Goal: Task Accomplishment & Management: Use online tool/utility

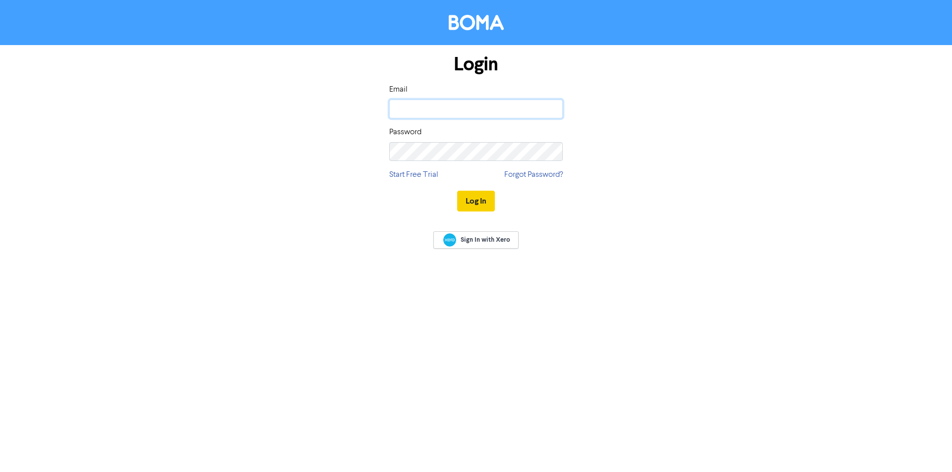
type input "[EMAIL_ADDRESS][DOMAIN_NAME]"
click at [482, 196] on button "Log In" at bounding box center [476, 201] width 38 height 21
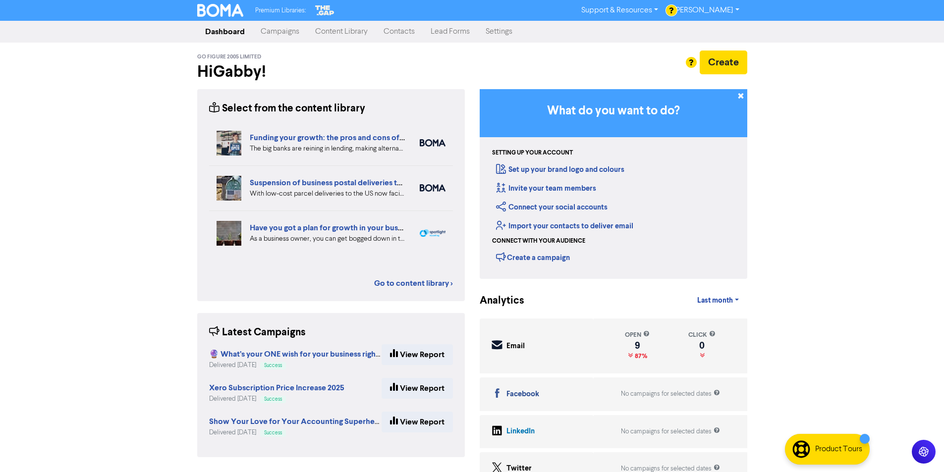
click at [289, 35] on link "Campaigns" at bounding box center [280, 32] width 55 height 20
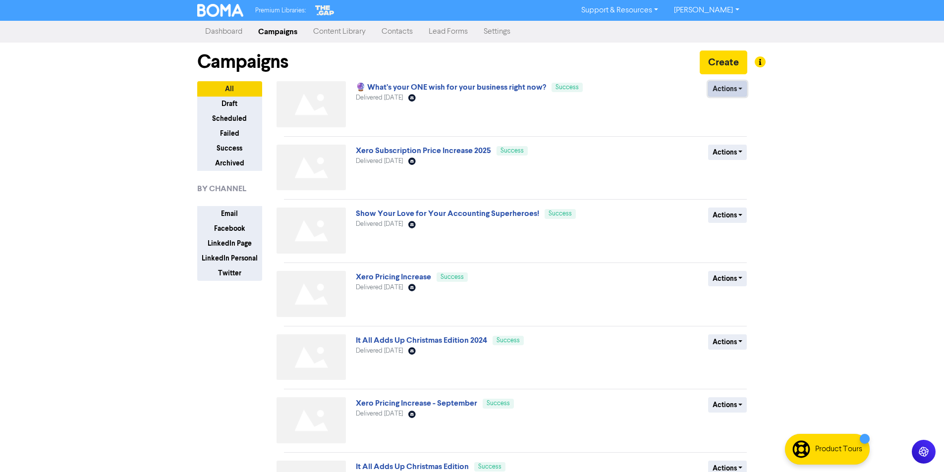
click at [733, 91] on button "Actions" at bounding box center [727, 88] width 39 height 15
click at [736, 109] on div "Actions Duplicate Archive" at bounding box center [675, 106] width 160 height 50
click at [727, 82] on button "Actions" at bounding box center [727, 88] width 39 height 15
click at [739, 109] on button "Duplicate" at bounding box center [748, 110] width 78 height 16
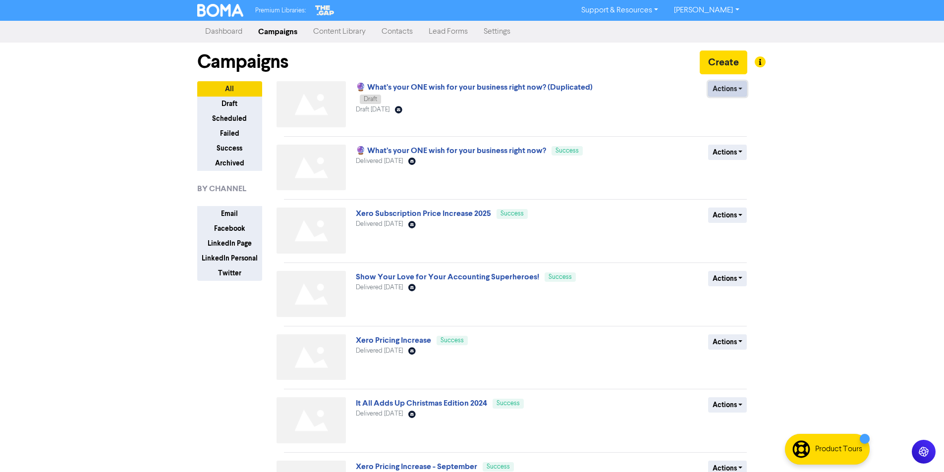
click at [738, 85] on button "Actions" at bounding box center [727, 88] width 39 height 15
click at [743, 146] on button "Rename" at bounding box center [748, 142] width 78 height 16
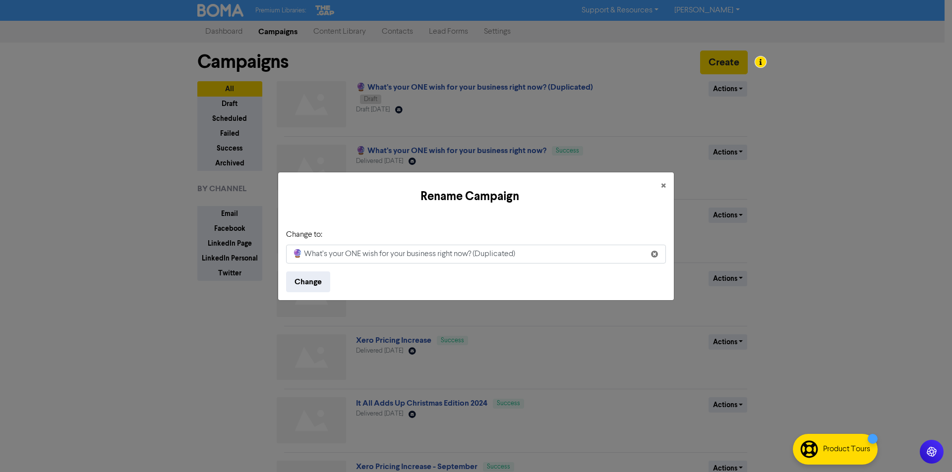
drag, startPoint x: 532, startPoint y: 254, endPoint x: 289, endPoint y: 229, distance: 244.7
click at [270, 235] on div "Rename Campaign × Change to: 🔮 What’s your ONE wish for your business right now…" at bounding box center [476, 236] width 952 height 472
type input "September Newsletter"
click at [316, 279] on button "Change" at bounding box center [308, 282] width 44 height 21
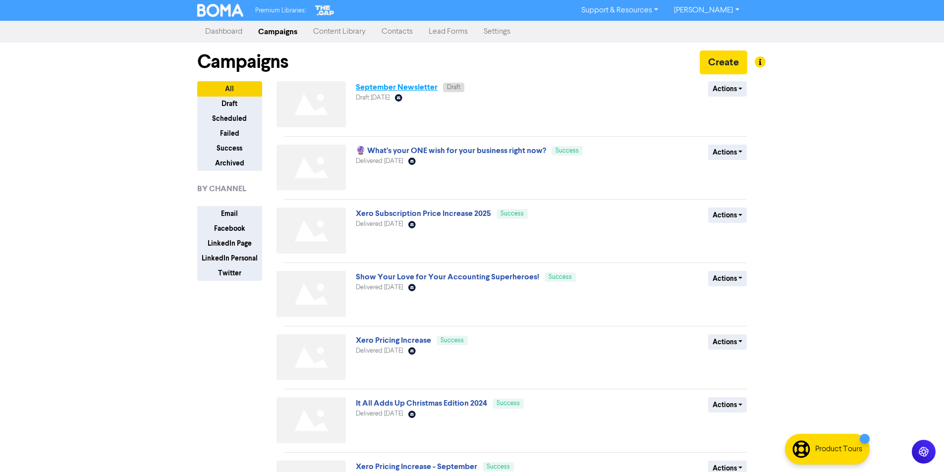
click at [412, 84] on link "September Newsletter" at bounding box center [397, 87] width 82 height 10
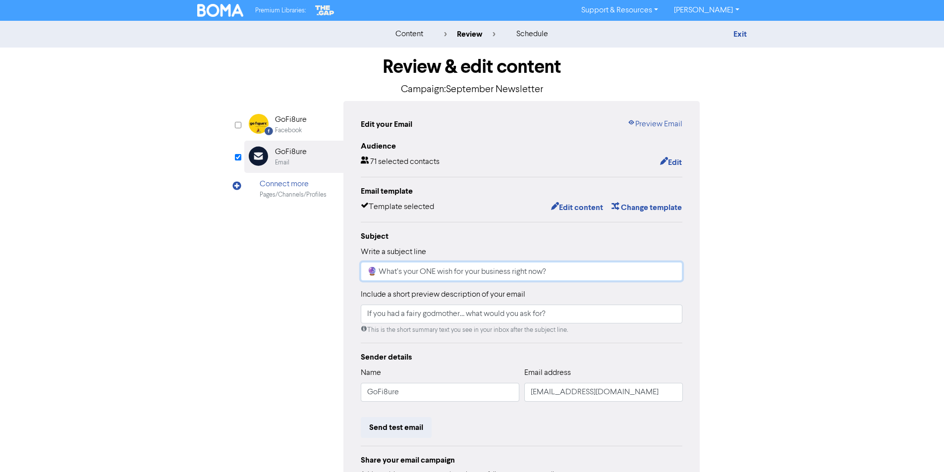
drag, startPoint x: 591, startPoint y: 274, endPoint x: 332, endPoint y: 276, distance: 259.7
click at [332, 276] on div "Facebook Created with Sketch. GoFi8ure Facebook Email Created with Sketch. GoFi…" at bounding box center [472, 311] width 456 height 421
paste input "GoFi8ure Newsletter — “Did You Know?” Edition"
type input "💡 GoFi8ure Newsletter — “Did You Know?” Edition"
drag, startPoint x: 576, startPoint y: 317, endPoint x: 335, endPoint y: 327, distance: 242.1
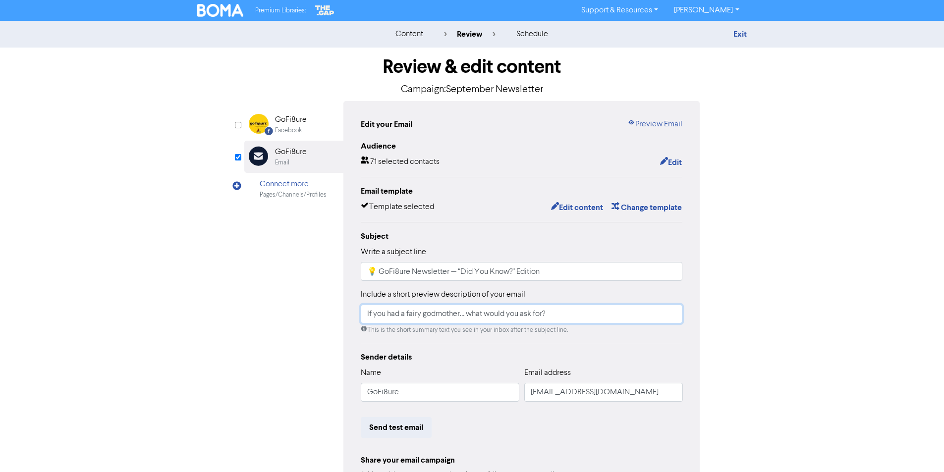
click at [335, 327] on div "Facebook Created with Sketch. GoFi8ure Facebook Email Created with Sketch. GoFi…" at bounding box center [472, 311] width 456 height 421
paste input "Tired of boring business newsletters? So are we."
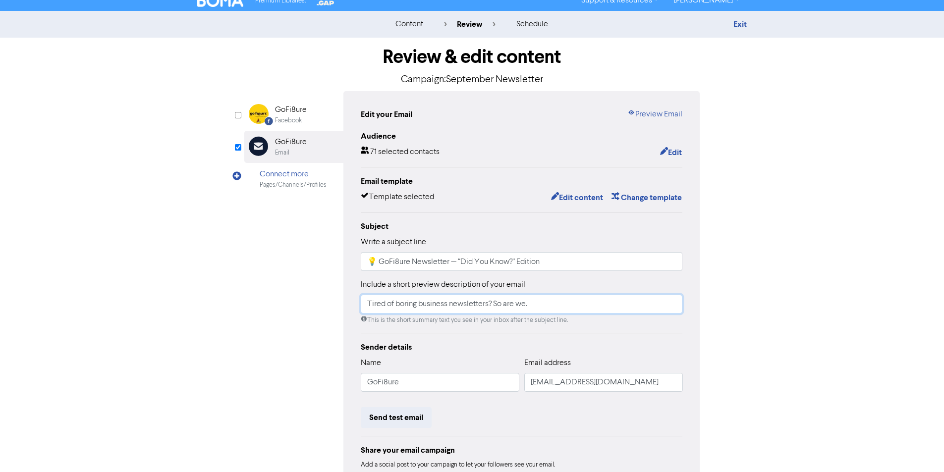
scroll to position [96, 0]
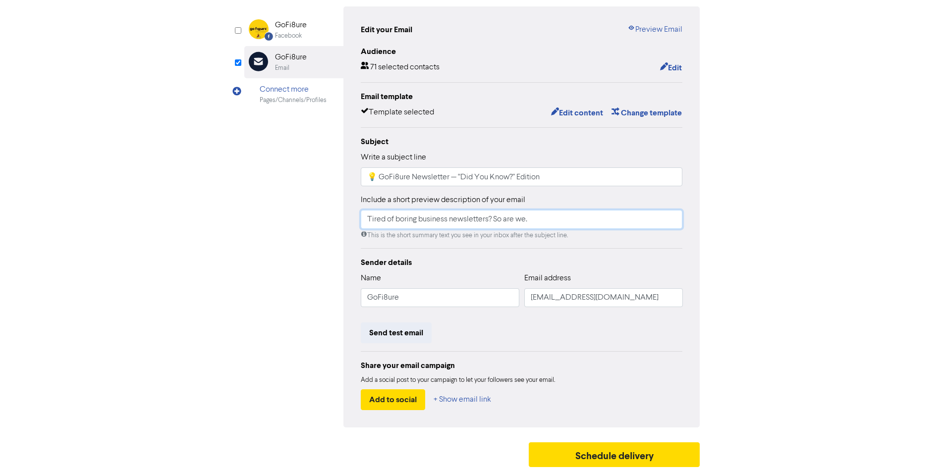
type input "Tired of boring business newsletters? So are we."
drag, startPoint x: 801, startPoint y: 287, endPoint x: 739, endPoint y: 180, distance: 124.4
click at [801, 287] on div "content review schedule Exit Review & edit content Campaign: September Newslett…" at bounding box center [472, 199] width 944 height 546
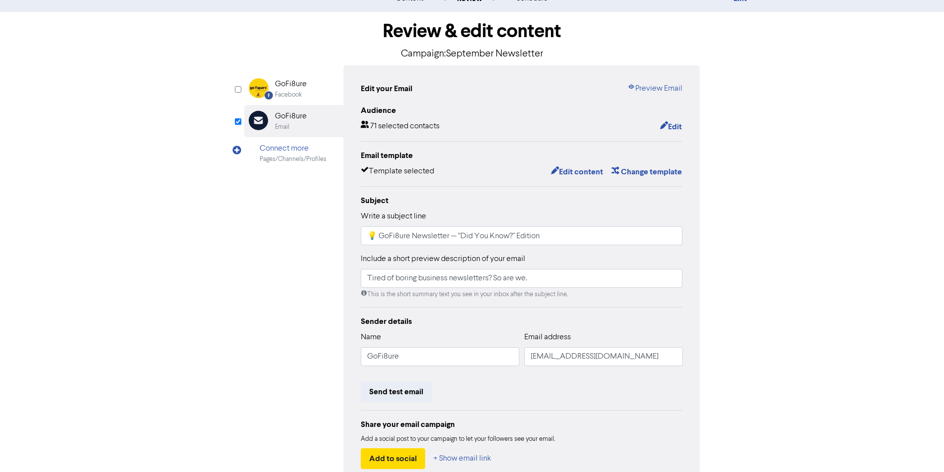
scroll to position [0, 0]
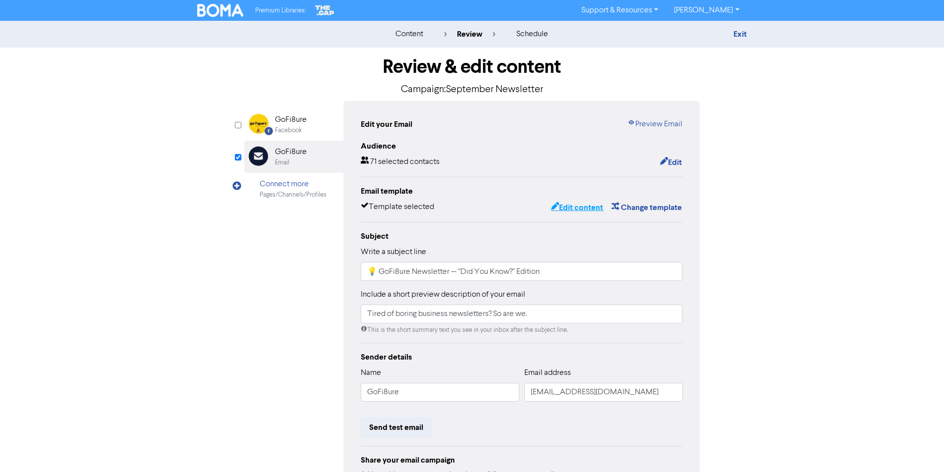
click at [580, 210] on button "Edit content" at bounding box center [577, 207] width 53 height 13
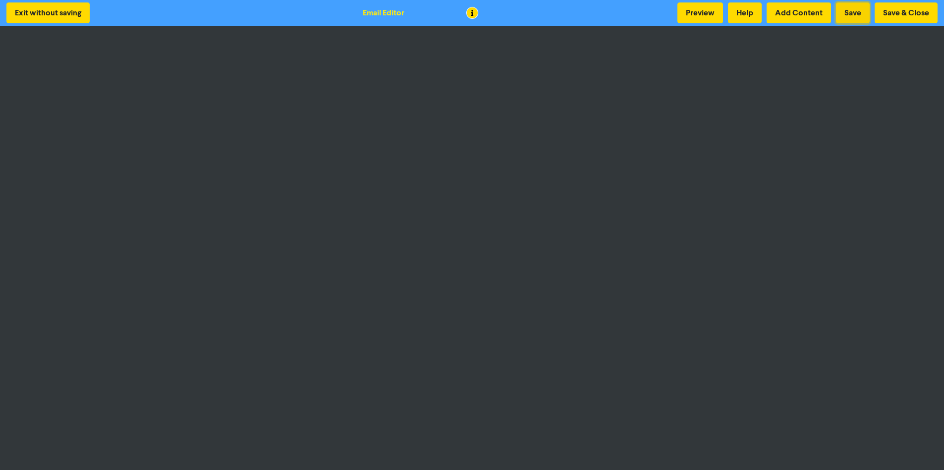
click at [844, 14] on button "Save" at bounding box center [853, 12] width 34 height 21
click at [695, 14] on button "Preview" at bounding box center [701, 12] width 46 height 21
click at [851, 5] on button "Save" at bounding box center [853, 12] width 34 height 21
click at [704, 13] on button "Preview" at bounding box center [701, 12] width 46 height 21
click at [849, 14] on button "Save" at bounding box center [853, 12] width 34 height 21
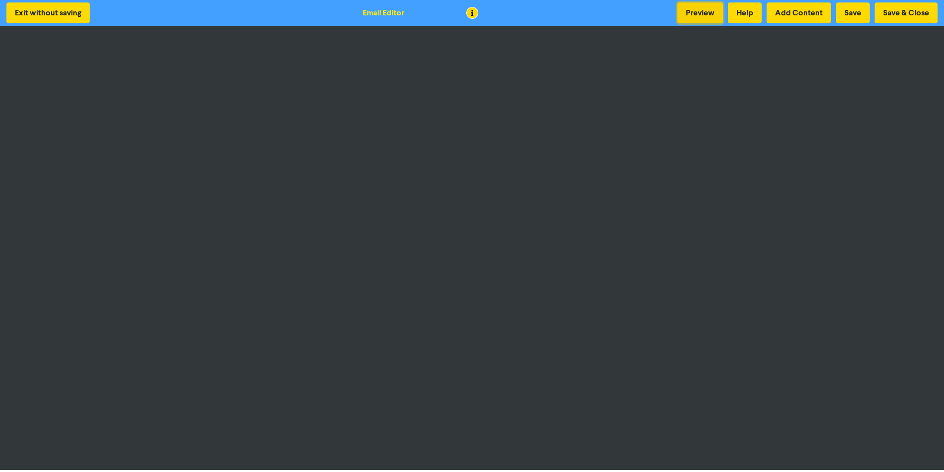
click at [707, 18] on button "Preview" at bounding box center [701, 12] width 46 height 21
click at [841, 17] on button "Save" at bounding box center [853, 12] width 34 height 21
click at [691, 16] on button "Preview" at bounding box center [701, 12] width 46 height 21
click at [844, 17] on button "Save" at bounding box center [853, 12] width 34 height 21
click at [701, 10] on button "Preview" at bounding box center [701, 12] width 46 height 21
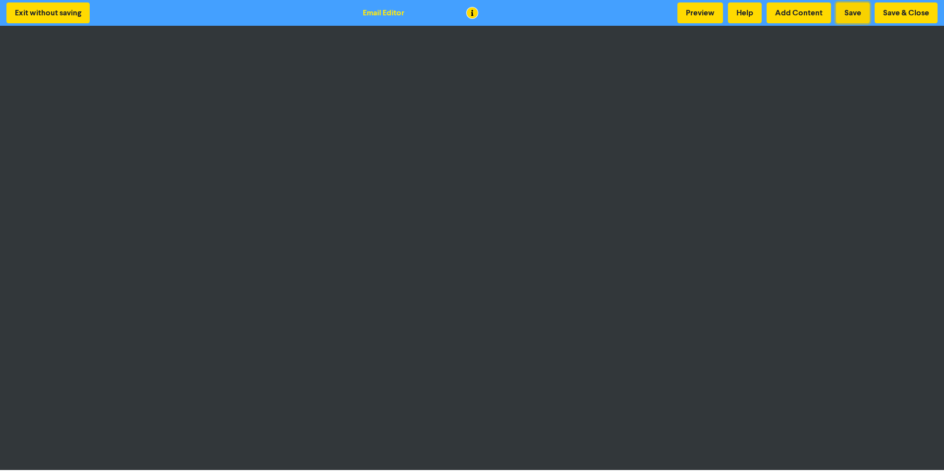
click at [839, 17] on button "Save" at bounding box center [853, 12] width 34 height 21
click at [849, 22] on button "Save" at bounding box center [853, 12] width 34 height 21
click at [852, 12] on button "Save" at bounding box center [853, 12] width 34 height 21
click at [924, 14] on button "Save & Close" at bounding box center [906, 12] width 63 height 21
